Goal: Find specific page/section: Find specific page/section

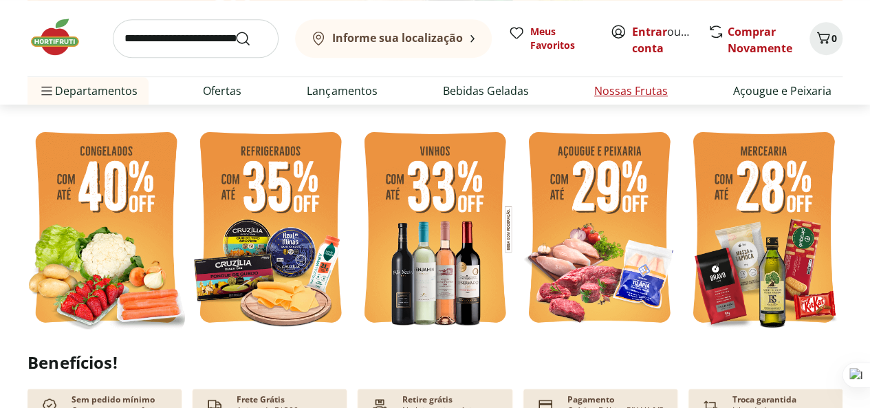
scroll to position [581, 0]
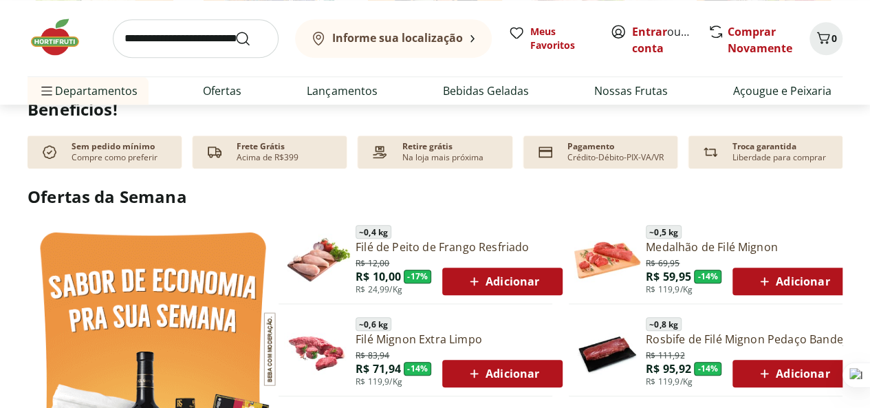
click at [590, 158] on p "Crédito-Débito-PIX-VA/VR" at bounding box center [616, 157] width 96 height 11
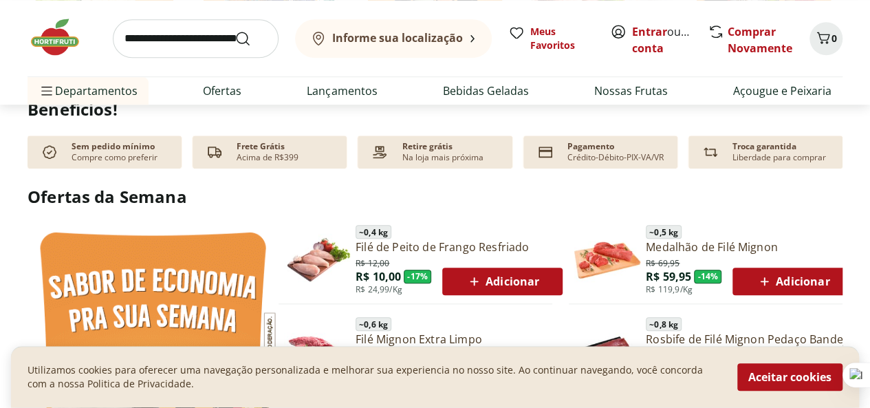
click at [594, 150] on p "Pagamento" at bounding box center [591, 146] width 47 height 11
click at [483, 274] on span "Adicionar" at bounding box center [503, 281] width 74 height 17
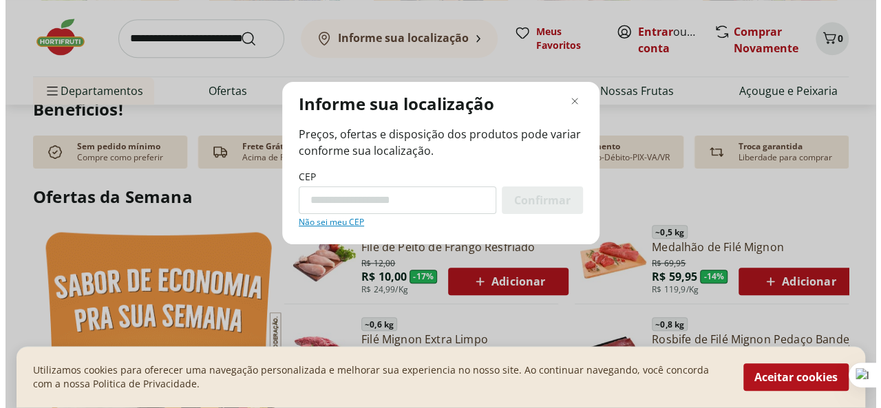
scroll to position [584, 0]
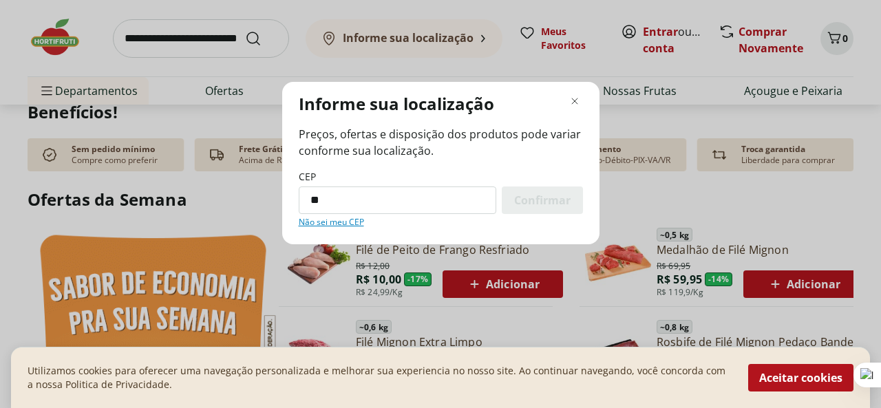
type input "*********"
click at [527, 206] on span "Confirmar" at bounding box center [542, 200] width 56 height 11
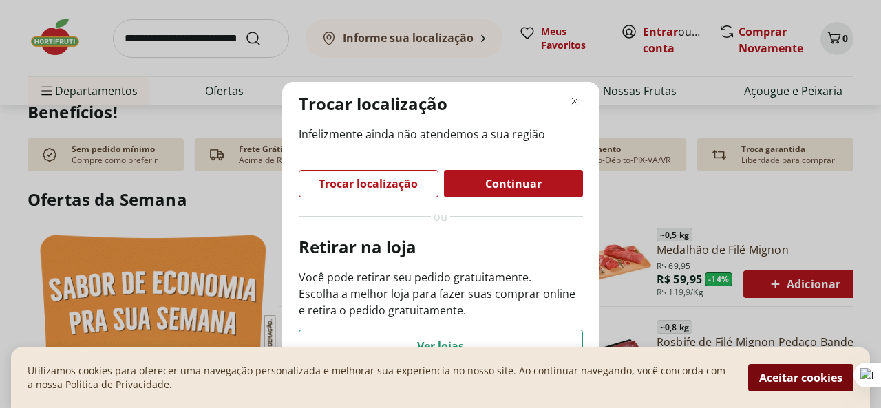
click at [768, 366] on button "Aceitar cookies" at bounding box center [800, 378] width 105 height 28
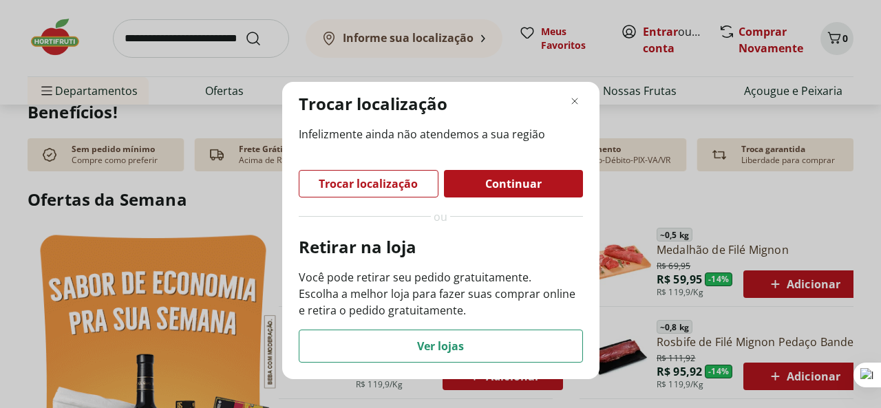
click at [556, 186] on div "Continuar" at bounding box center [513, 184] width 139 height 28
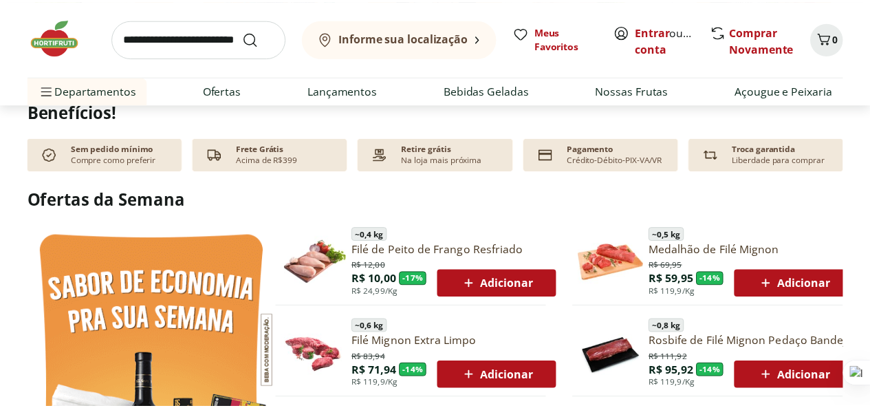
scroll to position [581, 0]
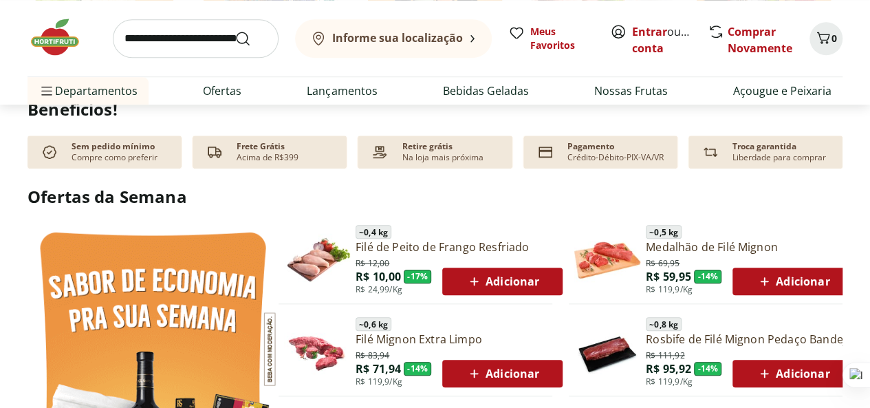
click at [493, 285] on span "Adicionar" at bounding box center [503, 281] width 74 height 17
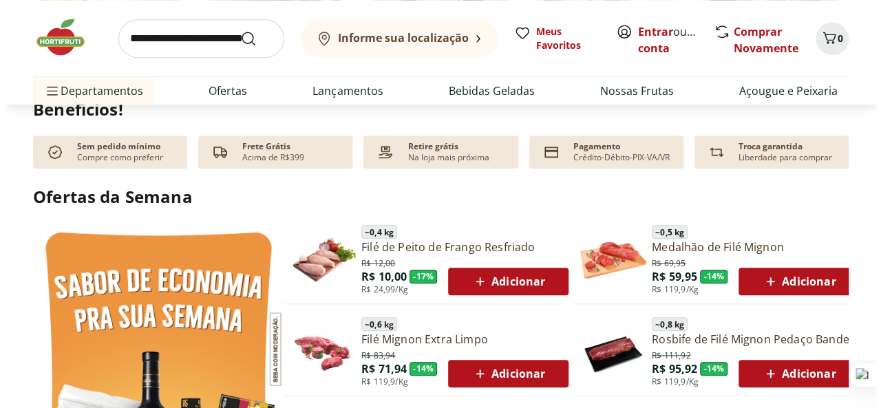
scroll to position [584, 0]
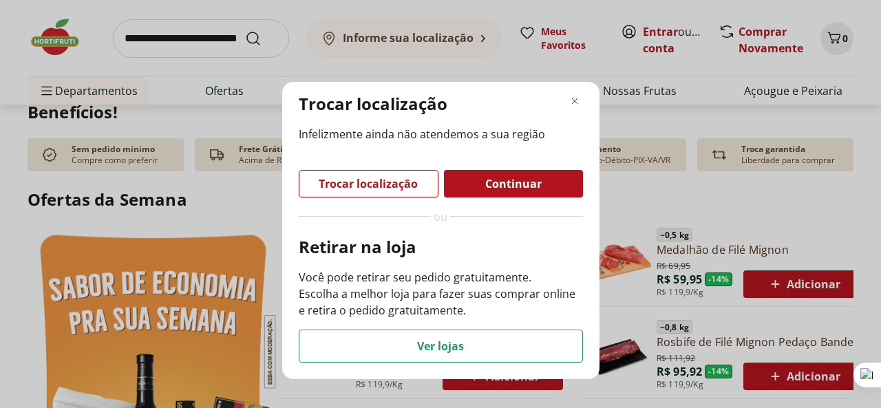
click at [392, 193] on div "Trocar localização" at bounding box center [368, 184] width 138 height 26
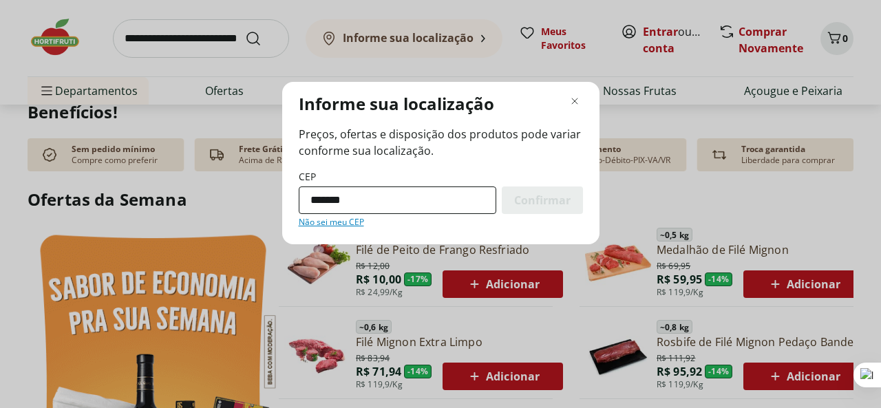
type input "*********"
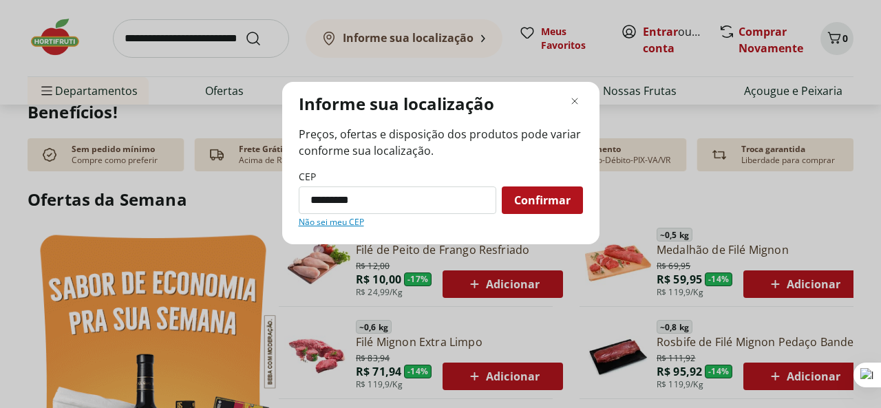
click at [526, 197] on span "Confirmar" at bounding box center [542, 200] width 56 height 11
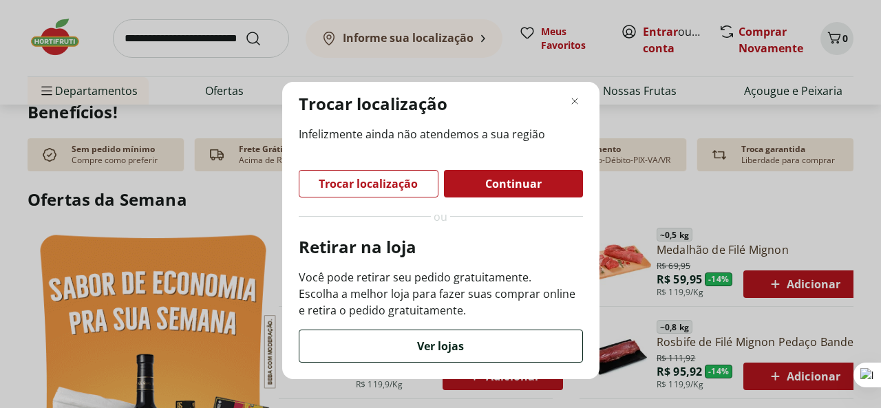
click at [396, 355] on div "Ver lojas" at bounding box center [440, 346] width 283 height 32
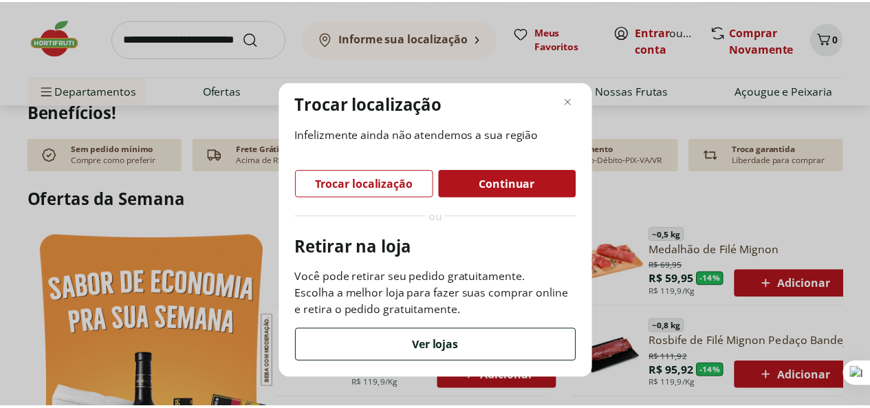
scroll to position [581, 0]
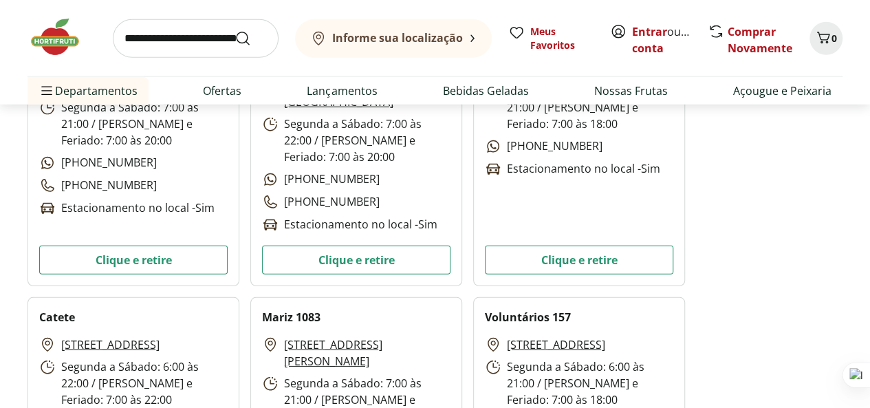
scroll to position [4534, 0]
